Goal: Navigation & Orientation: Find specific page/section

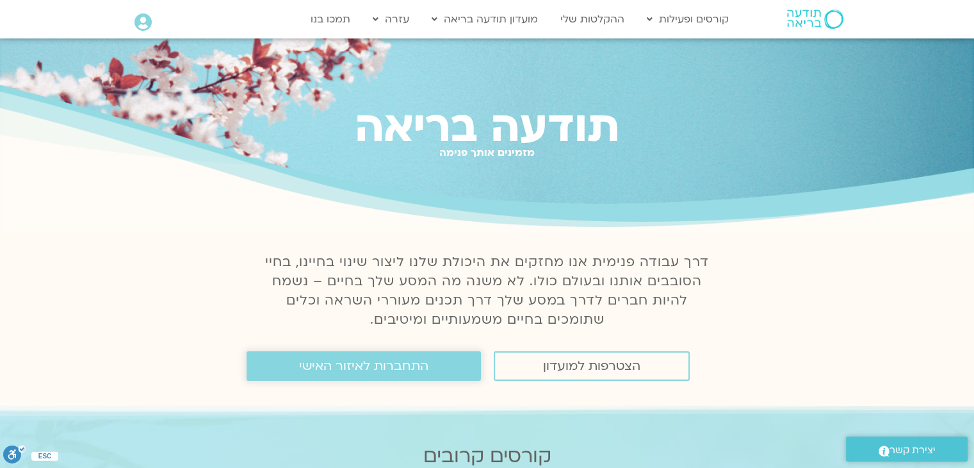
click at [359, 366] on span "התחברות לאיזור האישי" at bounding box center [363, 366] width 129 height 14
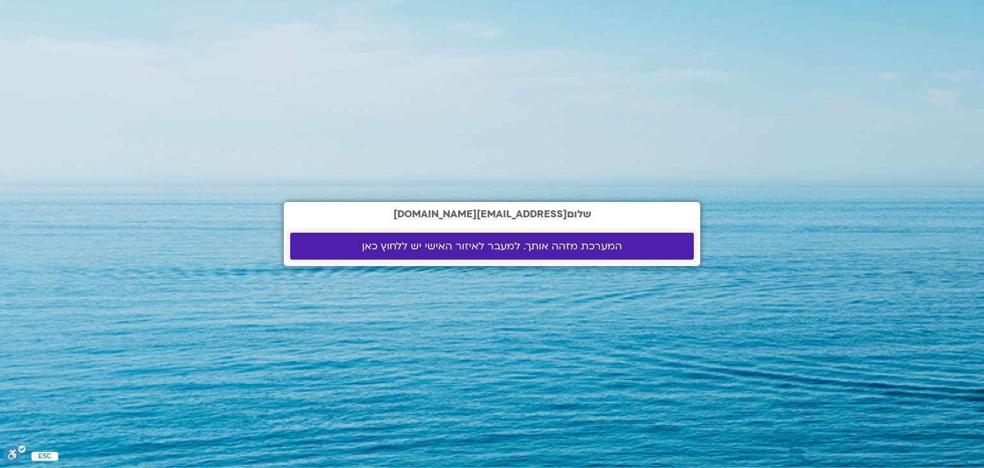
click at [534, 245] on span "המערכת מזהה אותך. למעבר לאיזור האישי יש ללחוץ כאן" at bounding box center [492, 246] width 260 height 12
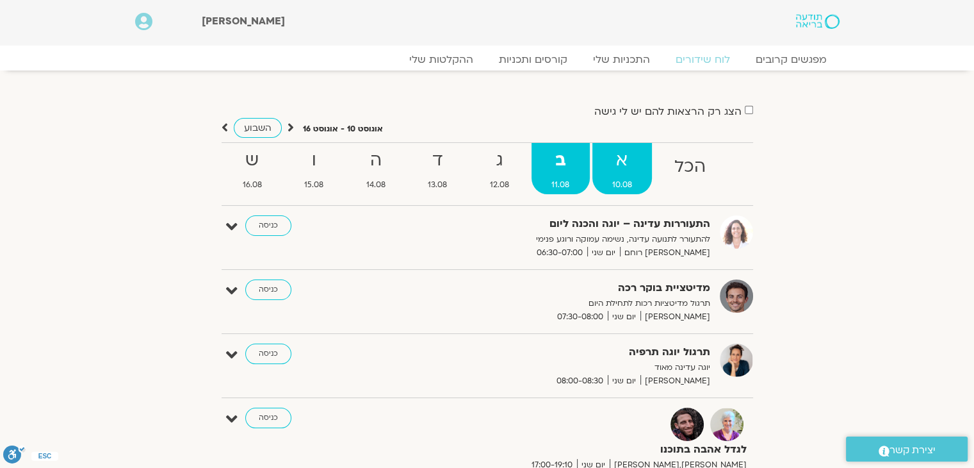
click at [623, 172] on strong "א" at bounding box center [623, 160] width 60 height 29
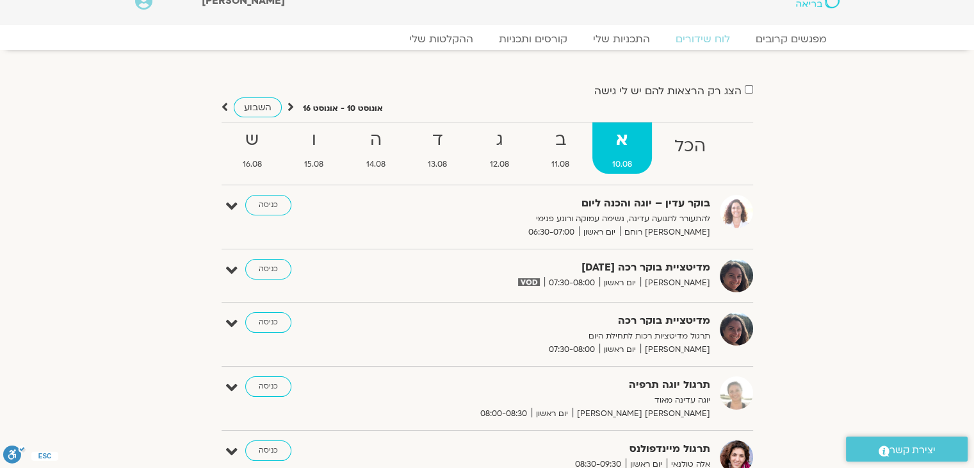
scroll to position [17, 0]
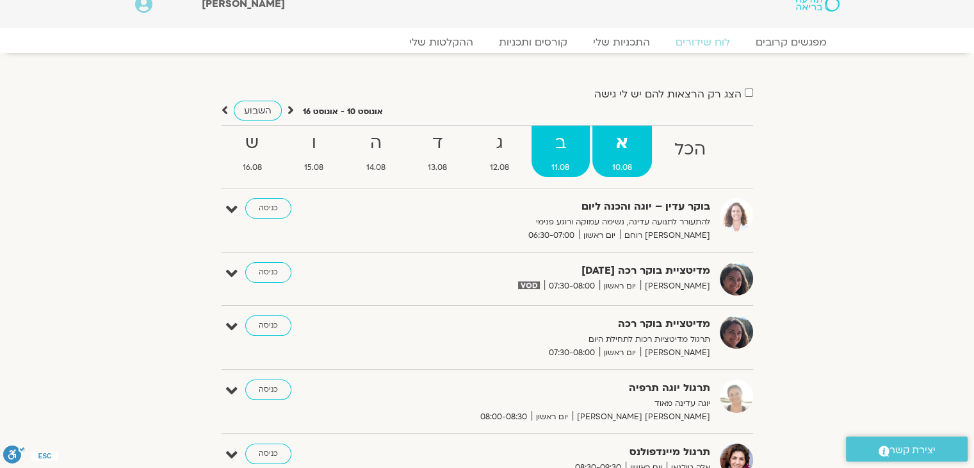
click at [560, 157] on strong "ב" at bounding box center [561, 143] width 58 height 29
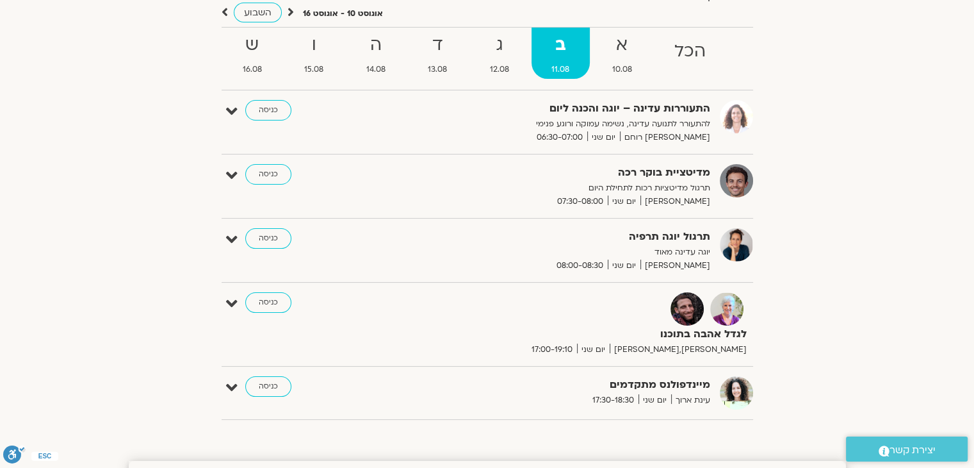
scroll to position [0, 0]
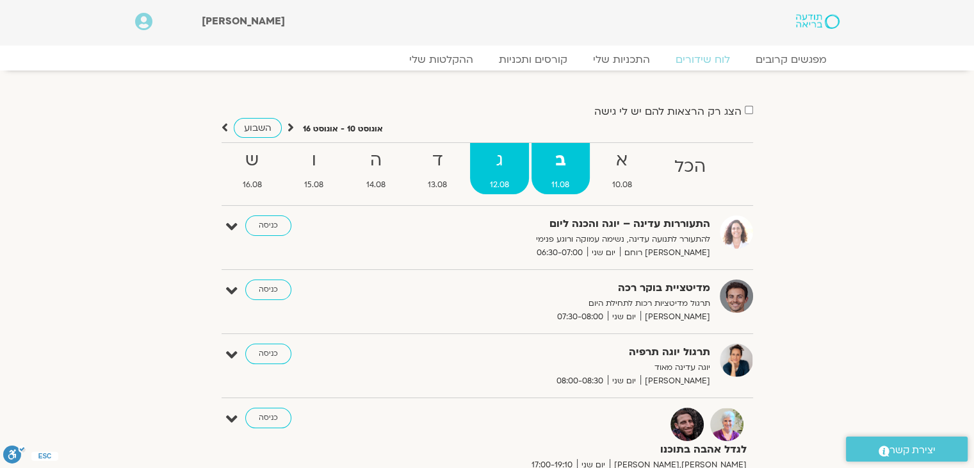
click at [495, 166] on strong "ג" at bounding box center [500, 160] width 60 height 29
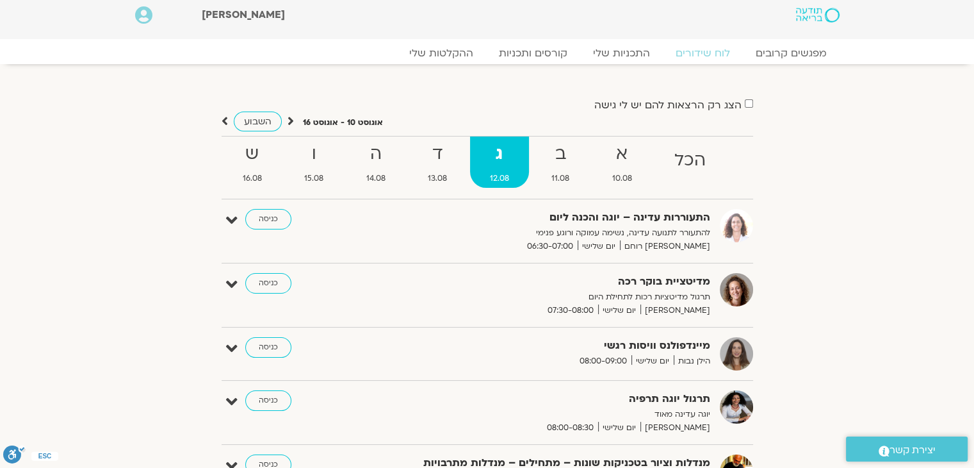
scroll to position [5, 0]
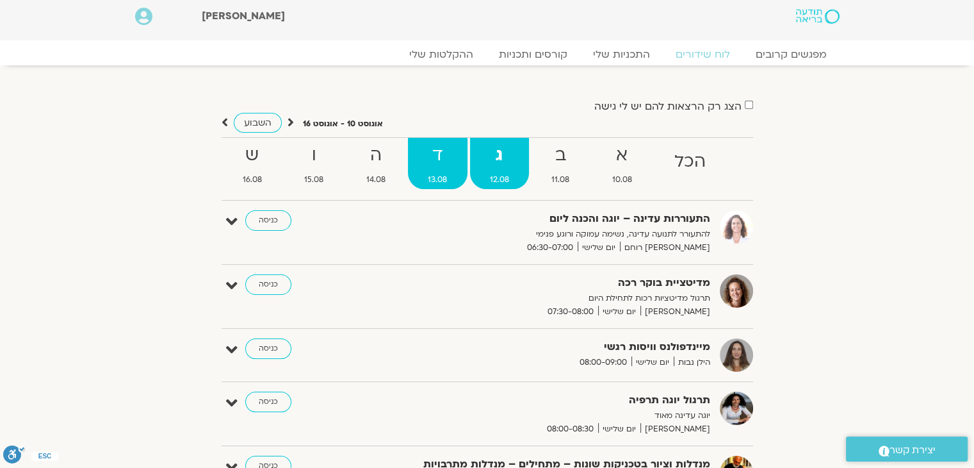
click at [433, 165] on strong "ד" at bounding box center [438, 155] width 60 height 29
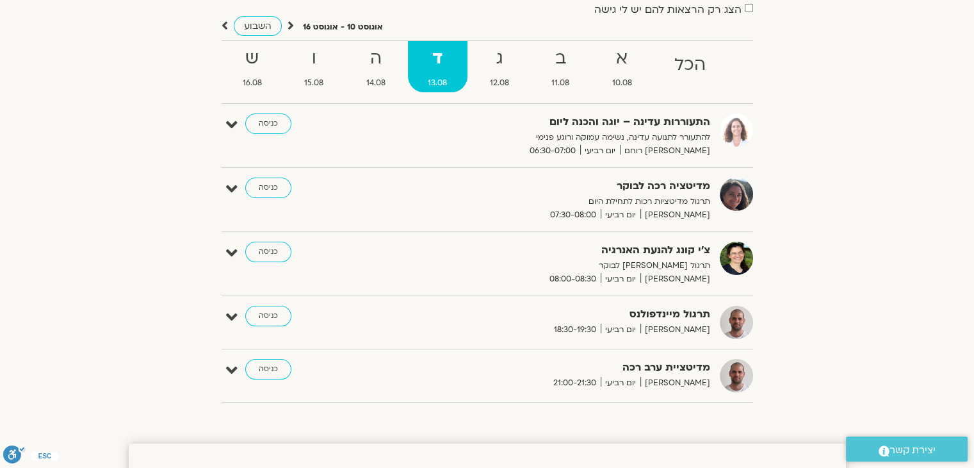
scroll to position [0, 0]
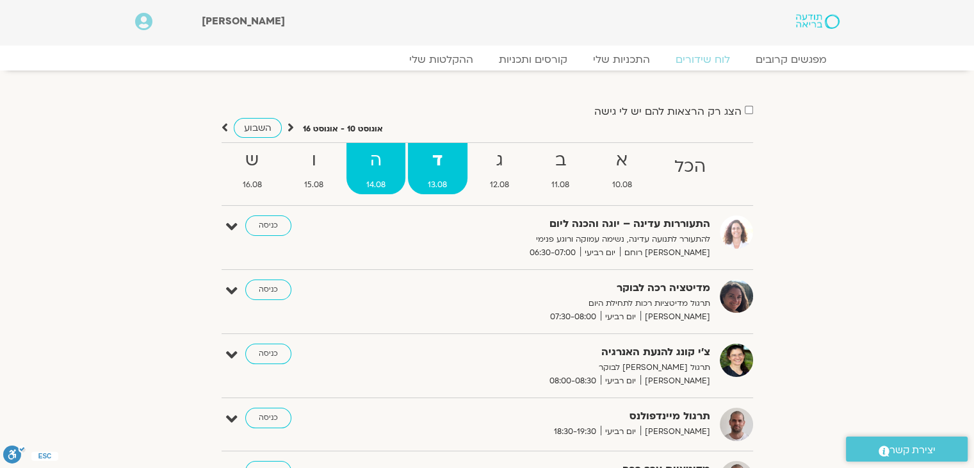
click at [372, 163] on strong "ה" at bounding box center [377, 160] width 60 height 29
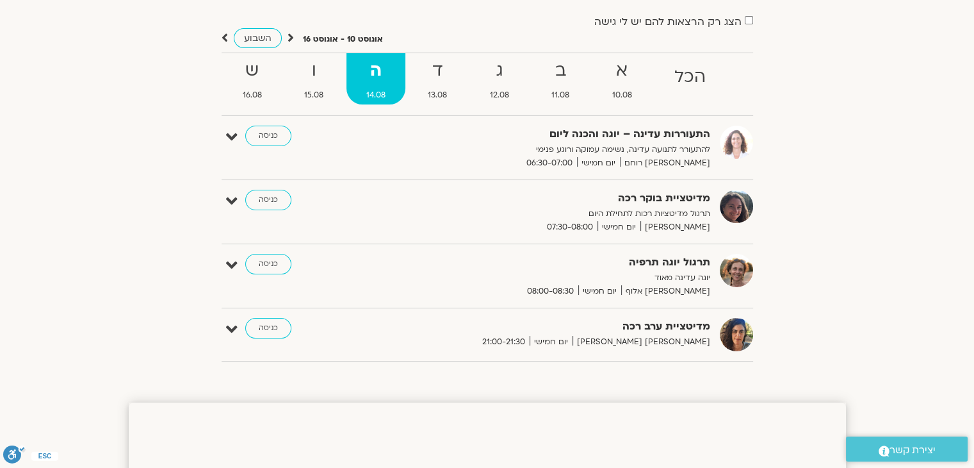
scroll to position [90, 0]
click at [557, 93] on span "11.08" at bounding box center [561, 94] width 58 height 13
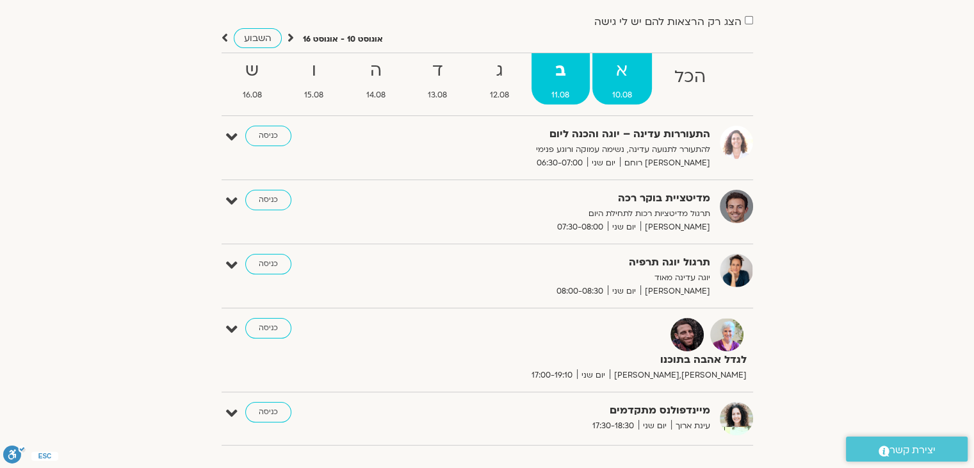
click at [616, 86] on link "א 10.08" at bounding box center [623, 78] width 60 height 51
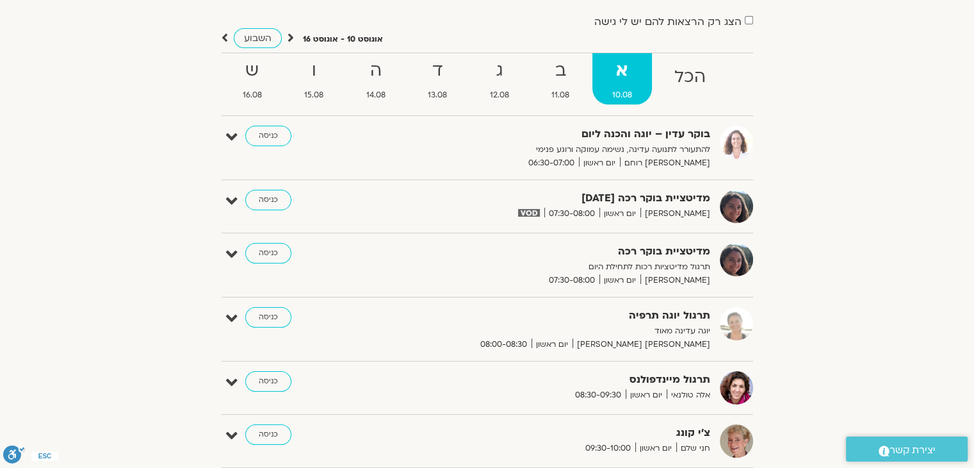
click at [488, 412] on div "תרגול מיינדפולנס אלה טולנאי יום ראשון 08:30-09:30 כניסה עריכה דף המפגש" at bounding box center [488, 393] width 532 height 44
